Goal: Task Accomplishment & Management: Use online tool/utility

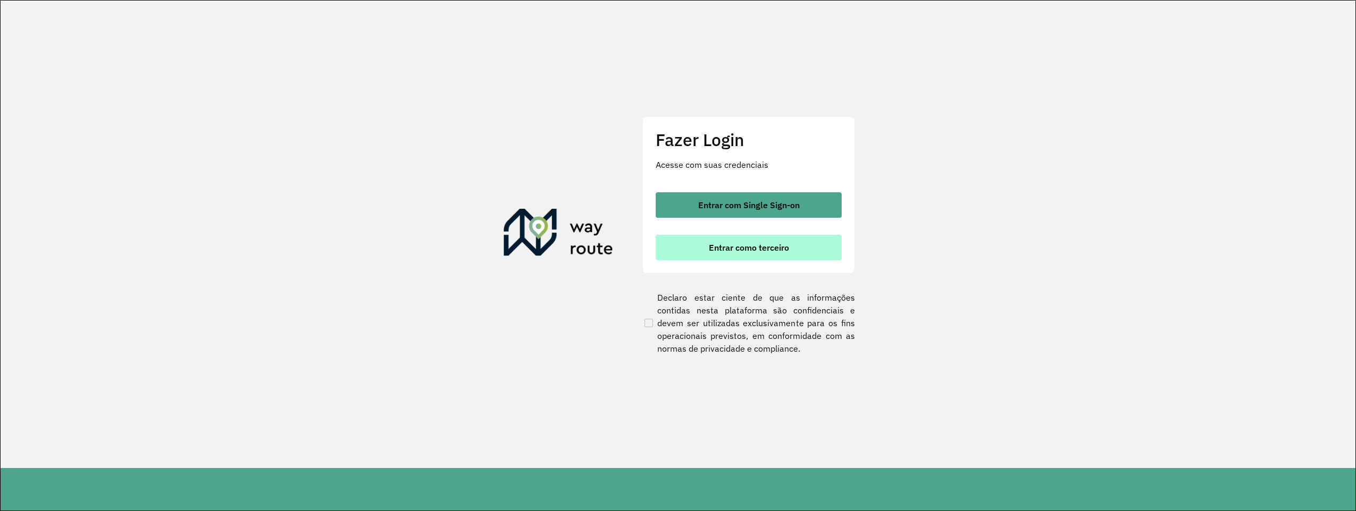
click at [772, 252] on span "Entrar como terceiro" at bounding box center [749, 247] width 80 height 8
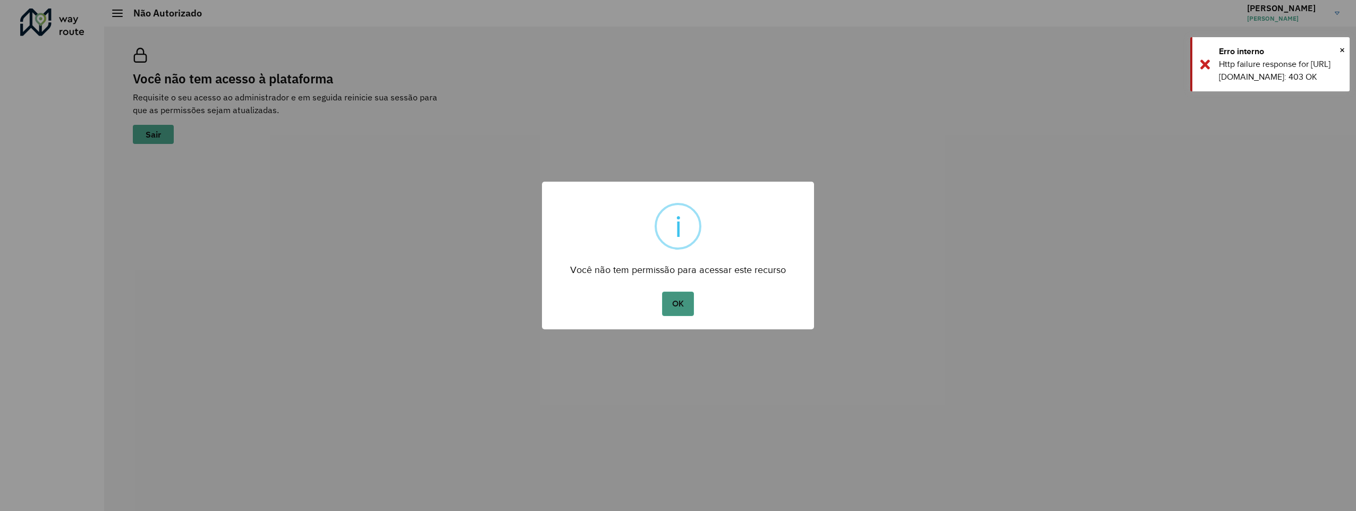
click at [672, 310] on button "OK" at bounding box center [677, 304] width 31 height 24
click at [1255, 83] on div "Http failure response for https://roteirizador.ambev.com.br/api/cadastros/usuar…" at bounding box center [1280, 70] width 123 height 25
